Goal: Information Seeking & Learning: Find specific fact

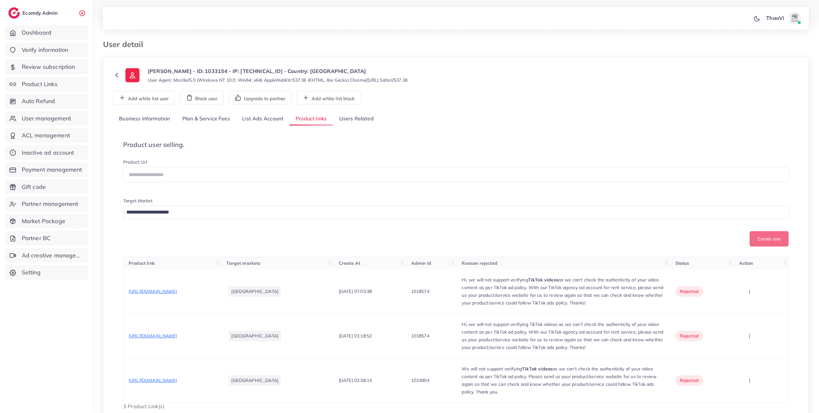
scroll to position [56, 0]
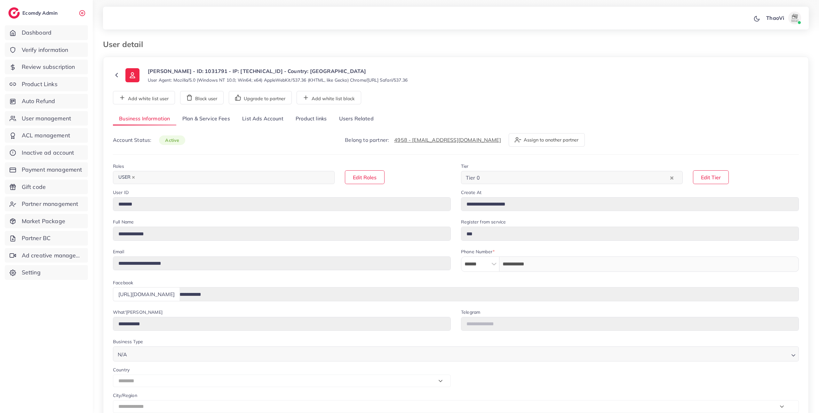
select select "********"
drag, startPoint x: 258, startPoint y: 118, endPoint x: 264, endPoint y: 131, distance: 14.8
click at [259, 118] on link "List Ads Account" at bounding box center [262, 119] width 53 height 14
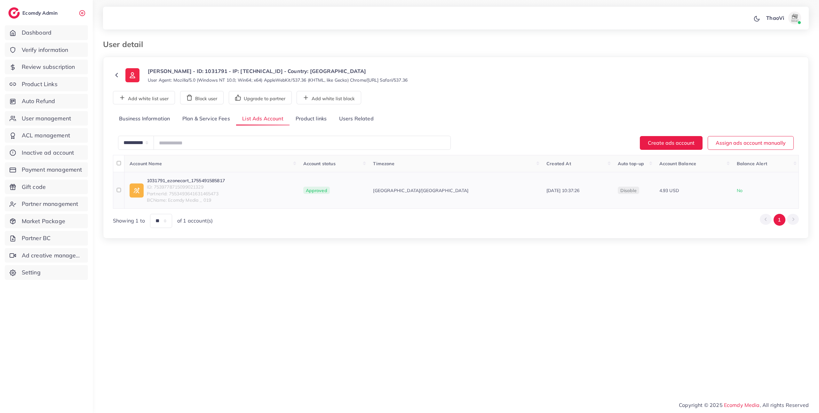
click at [217, 181] on link "1031791_ezonecart_1755491585817" at bounding box center [186, 180] width 78 height 6
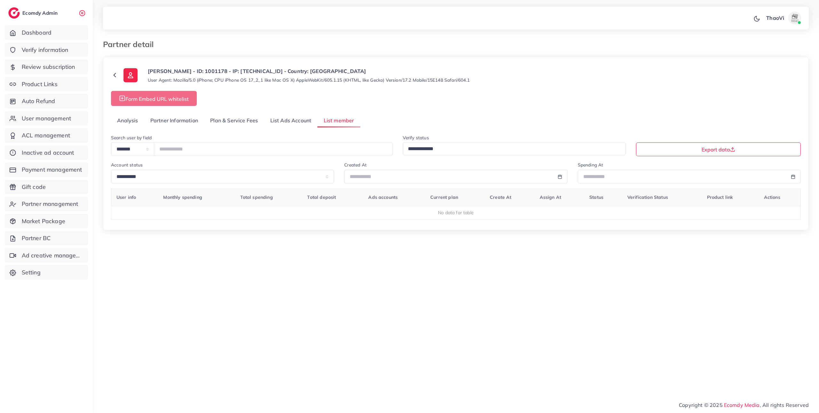
select select "**"
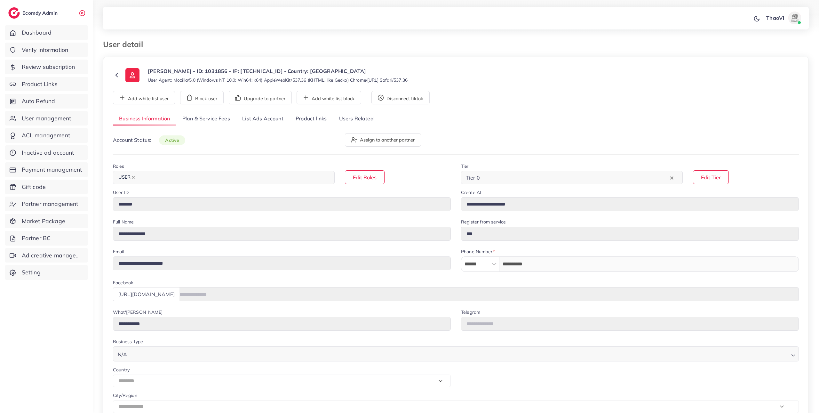
select select "********"
click at [270, 117] on link "List Ads Account" at bounding box center [262, 119] width 53 height 14
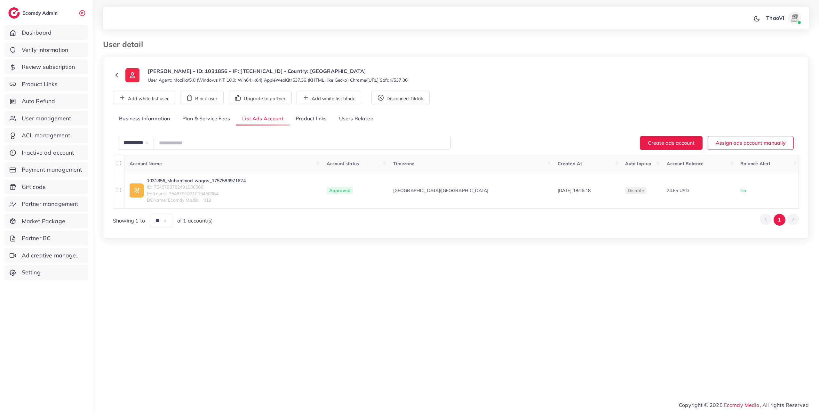
click at [316, 121] on link "Product links" at bounding box center [311, 119] width 43 height 14
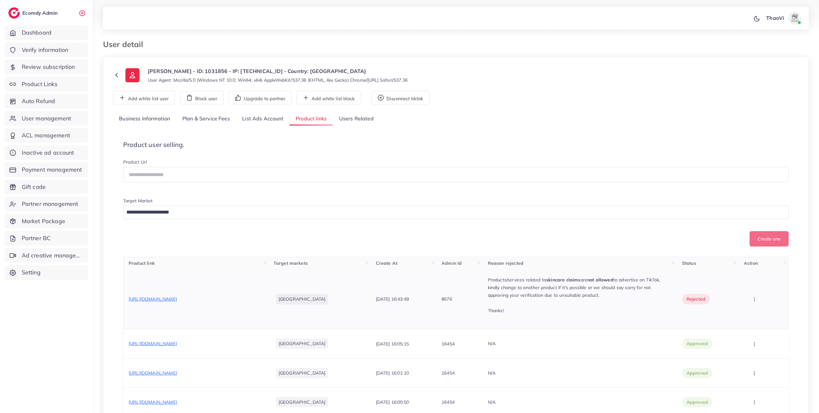
click at [177, 298] on span "https://arabialux.com/products/bee-venom-cream-natural-skin-repair-hydration-1" at bounding box center [153, 299] width 48 height 6
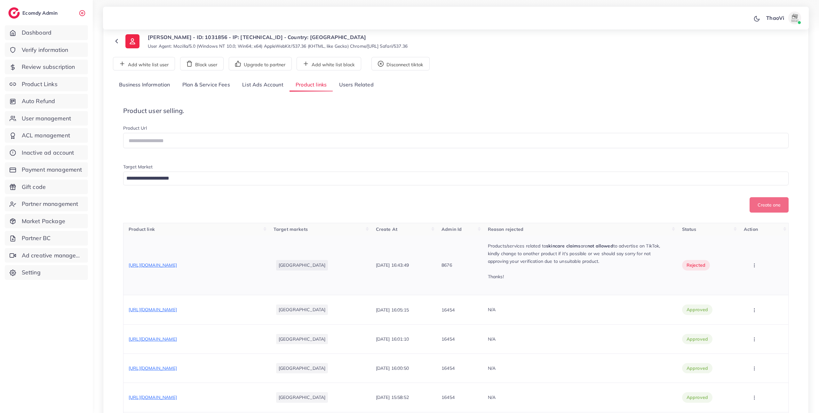
scroll to position [35, 0]
click at [177, 306] on span "https://arabialux.com/products/automatic-hair-curler-stick?utm_source=tiktok&ut…" at bounding box center [153, 309] width 48 height 6
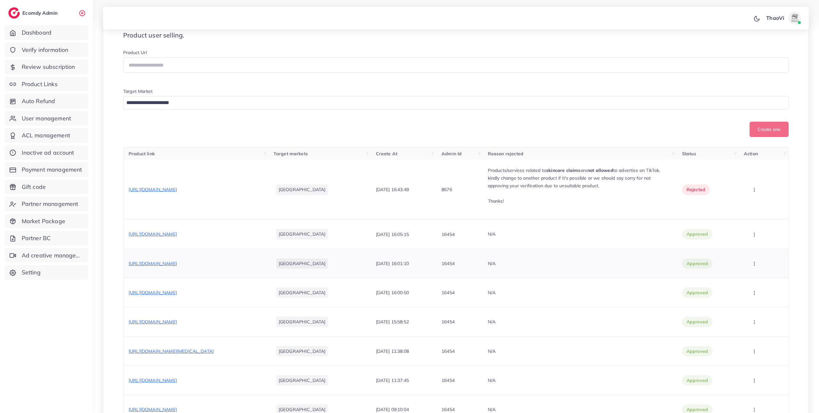
scroll to position [111, 0]
click at [177, 265] on span "https://arabialux.com/products/automatic-hair-curler-stick?utm_source=tiktok&ut…" at bounding box center [153, 262] width 48 height 6
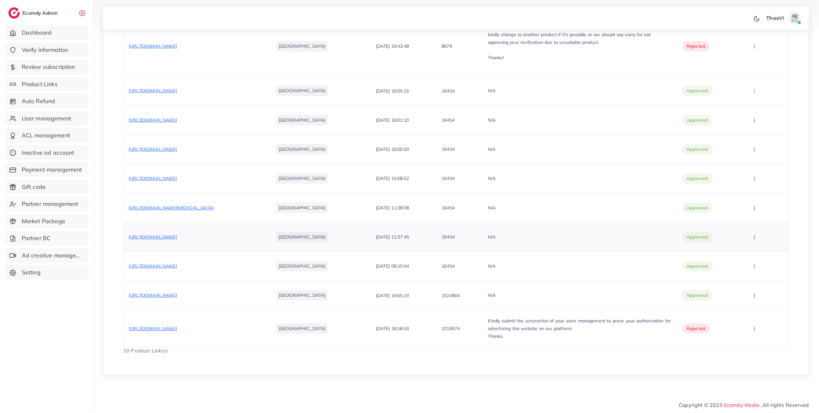
click at [177, 240] on span "https://arabialux.com/products/automatic-hair-curler-stick" at bounding box center [153, 237] width 48 height 6
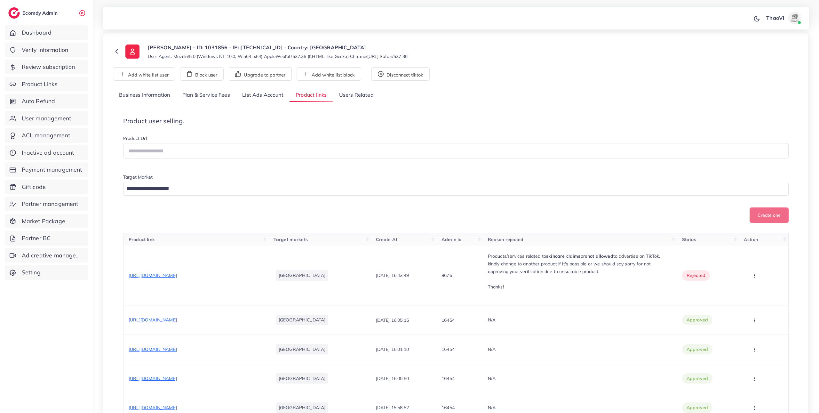
scroll to position [0, 0]
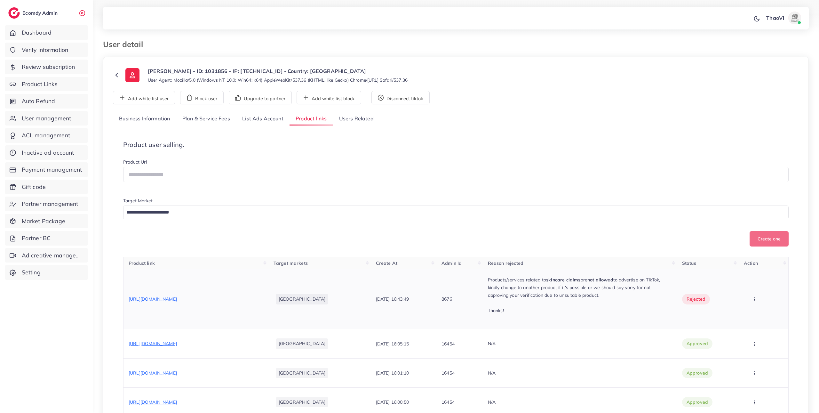
click at [516, 299] on p "Products/services related to skincare claims are not allowed to advertise on Ti…" at bounding box center [580, 287] width 184 height 23
click at [177, 296] on span "https://arabialux.com/products/bee-venom-cream-natural-skin-repair-hydration-1" at bounding box center [153, 299] width 48 height 6
drag, startPoint x: 555, startPoint y: 281, endPoint x: 588, endPoint y: 281, distance: 33.0
click at [588, 281] on p "Products/services related to skincare claims are not allowed to advertise on Ti…" at bounding box center [580, 287] width 184 height 23
copy strong "skincare claims"
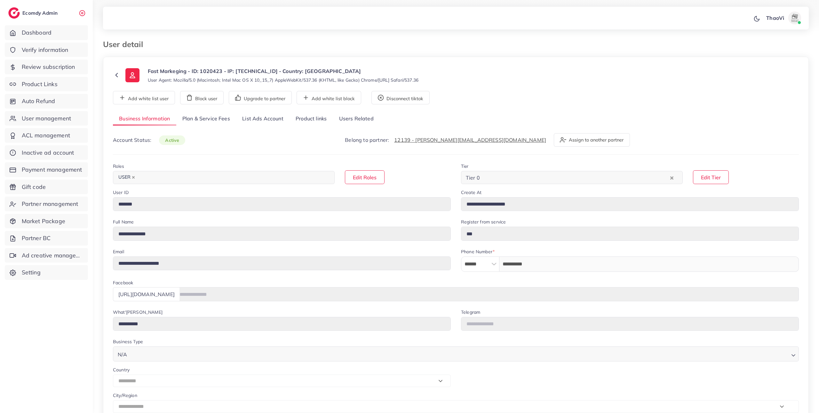
select select "*********"
click at [277, 117] on link "List Ads Account" at bounding box center [262, 119] width 53 height 14
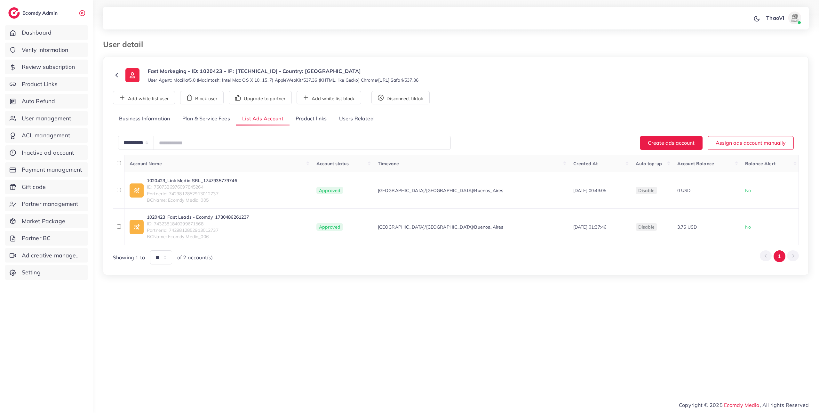
click at [211, 117] on link "Plan & Service Fees" at bounding box center [206, 119] width 60 height 14
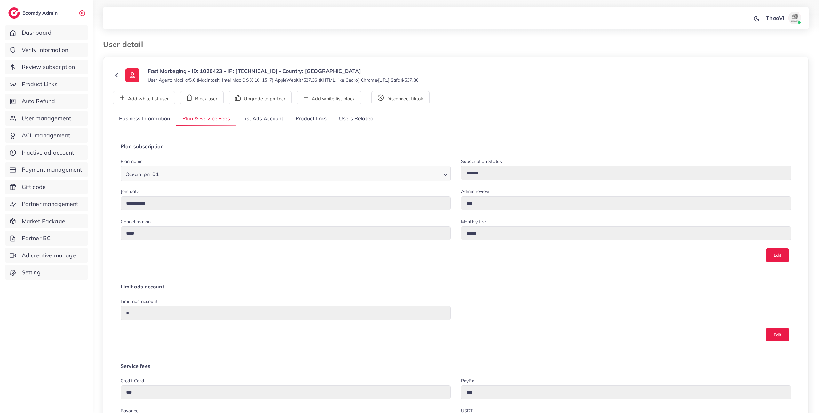
click at [269, 114] on link "List Ads Account" at bounding box center [262, 119] width 53 height 14
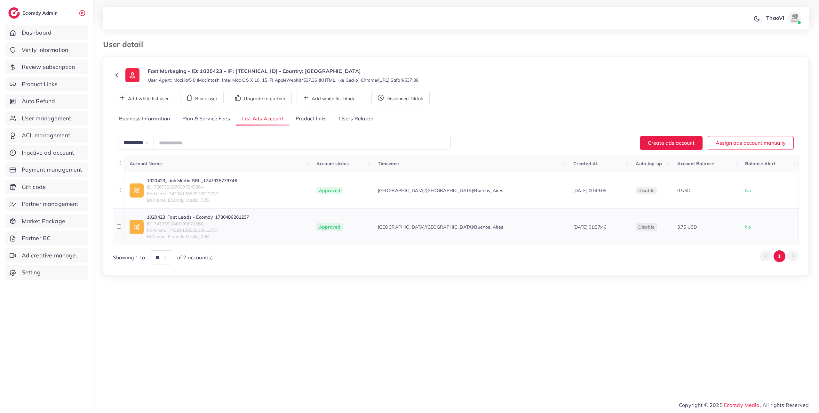
click at [214, 218] on link "1020423_Fast Leads - Ecomdy_1730486261237" at bounding box center [198, 217] width 102 height 6
click at [216, 71] on p "Fast Markeging - ID: 1020423 - IP: 2800:810:539:19e8:5546:2337:fe63:9a14 - Coun…" at bounding box center [283, 71] width 271 height 8
copy p "1020423"
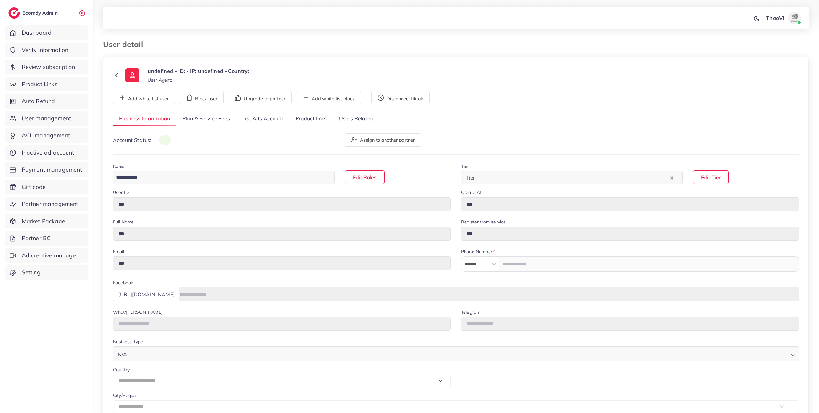
type input "*******"
type input "**********"
select select "****"
click at [247, 119] on link "List Ads Account" at bounding box center [262, 119] width 53 height 14
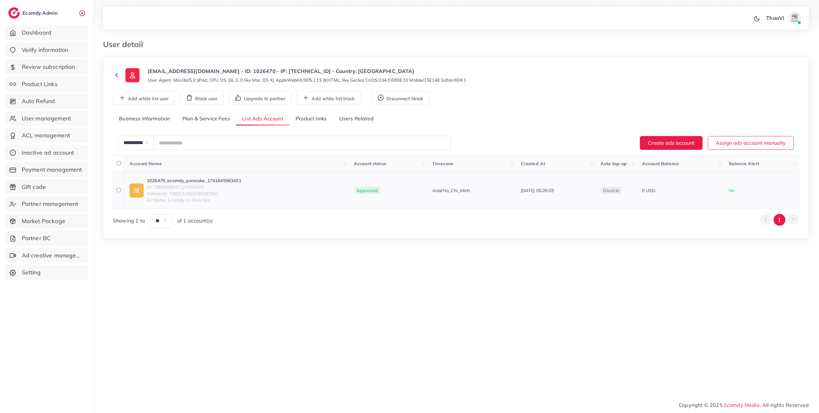
click at [195, 181] on link "1026470_ecomdy_pancake_1741645563431" at bounding box center [194, 180] width 94 height 6
click at [214, 120] on link "Plan & Service Fees" at bounding box center [206, 119] width 60 height 14
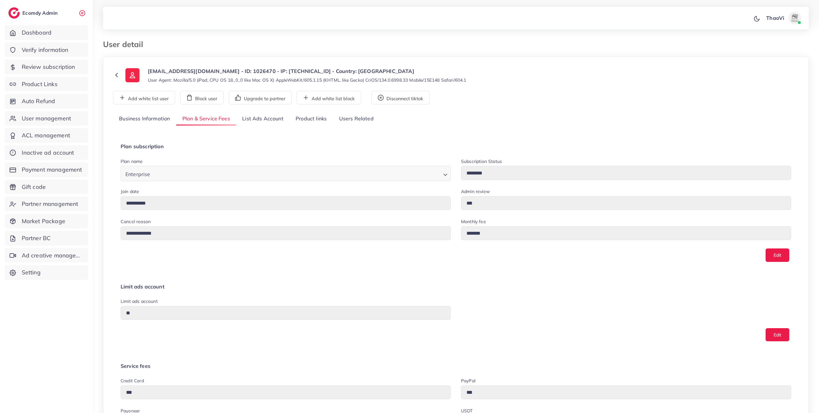
click at [233, 70] on p "[EMAIL_ADDRESS][DOMAIN_NAME] - ID: 1026470 - IP: [TECHNICAL_ID] - Country: [GEO…" at bounding box center [307, 71] width 319 height 8
copy p "1026470"
click at [152, 119] on link "Business Information" at bounding box center [144, 119] width 63 height 14
